Goal: Information Seeking & Learning: Learn about a topic

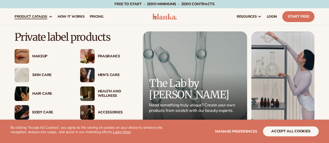
click at [43, 53] on div "Makeup" at bounding box center [42, 56] width 55 height 15
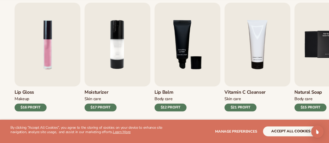
scroll to position [181, 0]
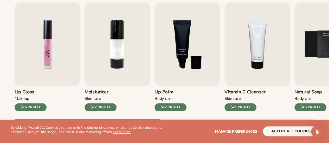
click at [68, 62] on img "1 / 9" at bounding box center [48, 44] width 66 height 84
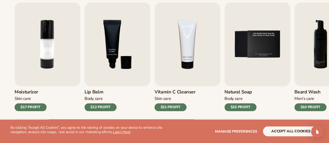
click at [33, 104] on div "$17 PROFIT" at bounding box center [31, 108] width 32 height 8
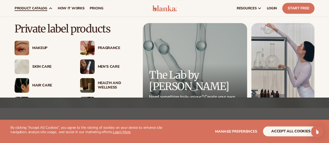
scroll to position [31, 0]
click at [40, 8] on span "product catalog" at bounding box center [31, 8] width 33 height 4
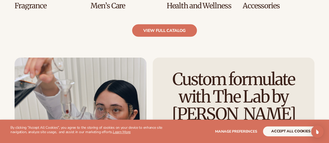
scroll to position [553, 0]
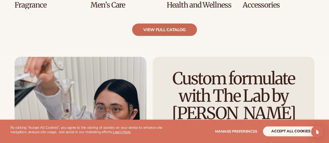
click at [157, 27] on link "view full catalog" at bounding box center [164, 30] width 65 height 12
